Goal: Obtain resource: Download file/media

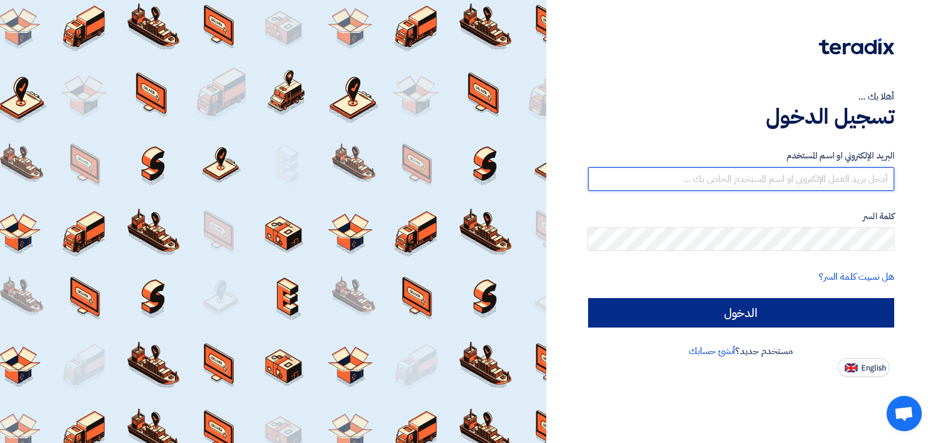
type input "[EMAIL_ADDRESS][DOMAIN_NAME]"
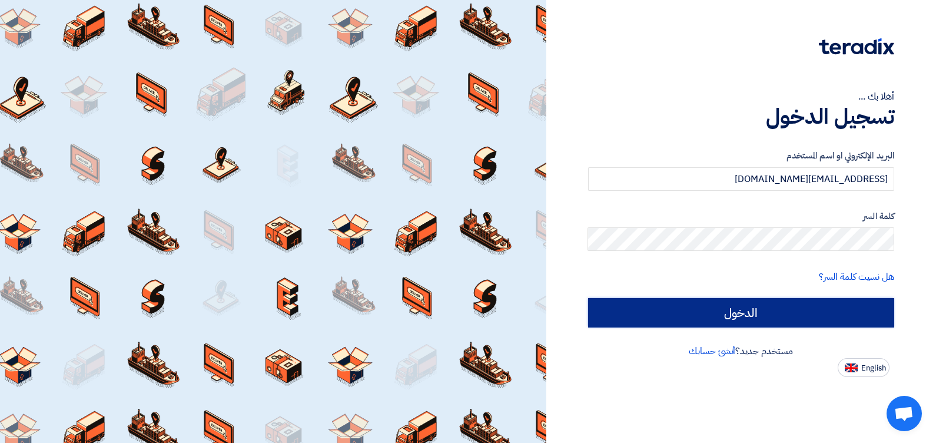
click at [708, 306] on input "الدخول" at bounding box center [741, 312] width 307 height 29
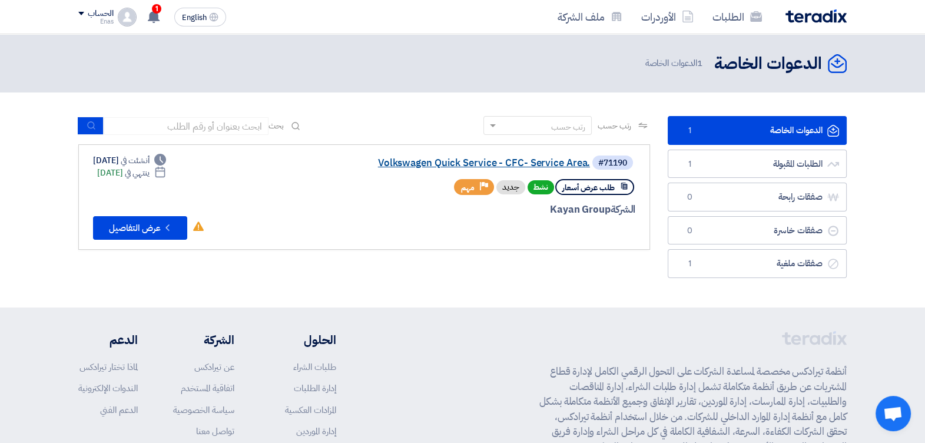
click at [474, 165] on link "Volkswagen Quick Service - CFC- Service Area." at bounding box center [473, 163] width 236 height 11
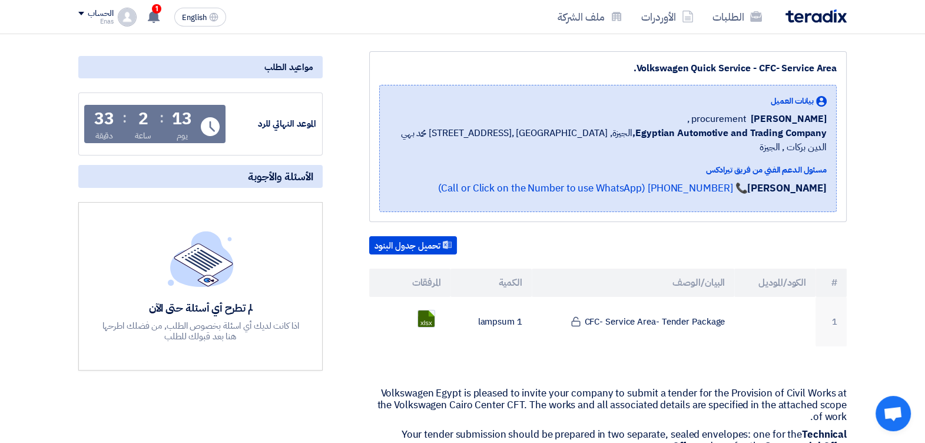
scroll to position [147, 0]
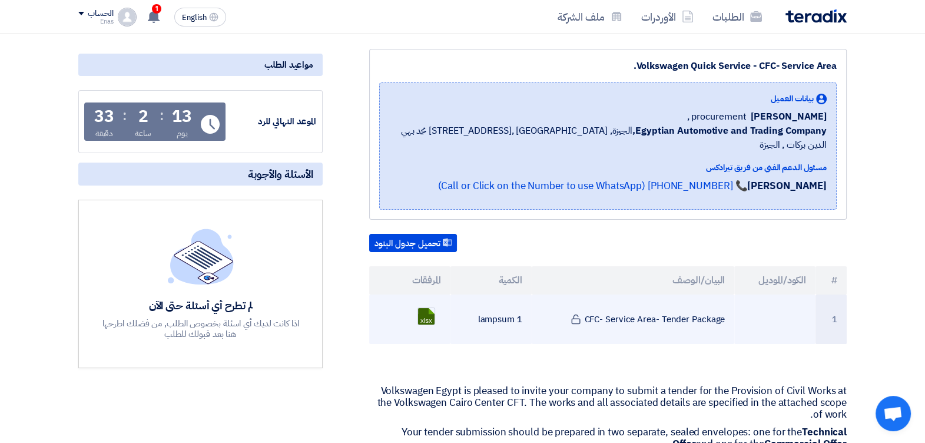
click at [651, 304] on td "CFC- Service Area- Tender Package" at bounding box center [633, 318] width 203 height 49
click at [789, 296] on td at bounding box center [774, 318] width 81 height 49
click at [426, 308] on link at bounding box center [465, 343] width 94 height 71
click at [427, 308] on link at bounding box center [465, 343] width 94 height 71
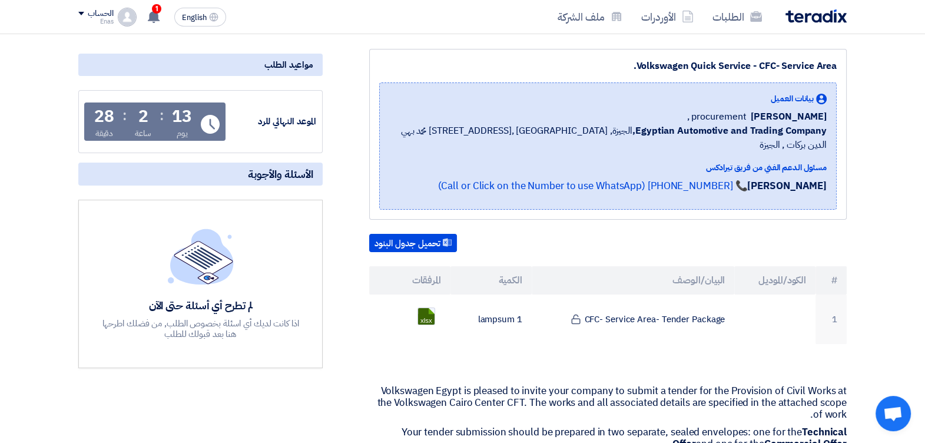
click at [428, 234] on button "تحميل جدول البنود" at bounding box center [413, 243] width 88 height 19
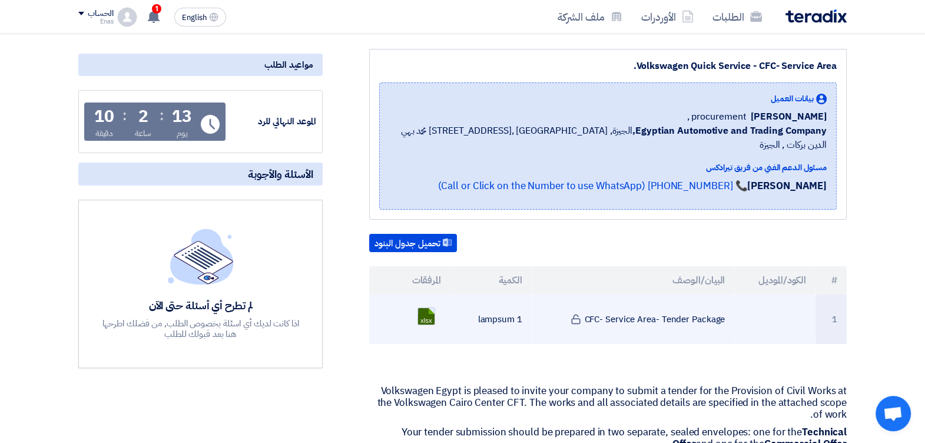
click at [427, 308] on link at bounding box center [465, 343] width 94 height 71
